Goal: Use online tool/utility

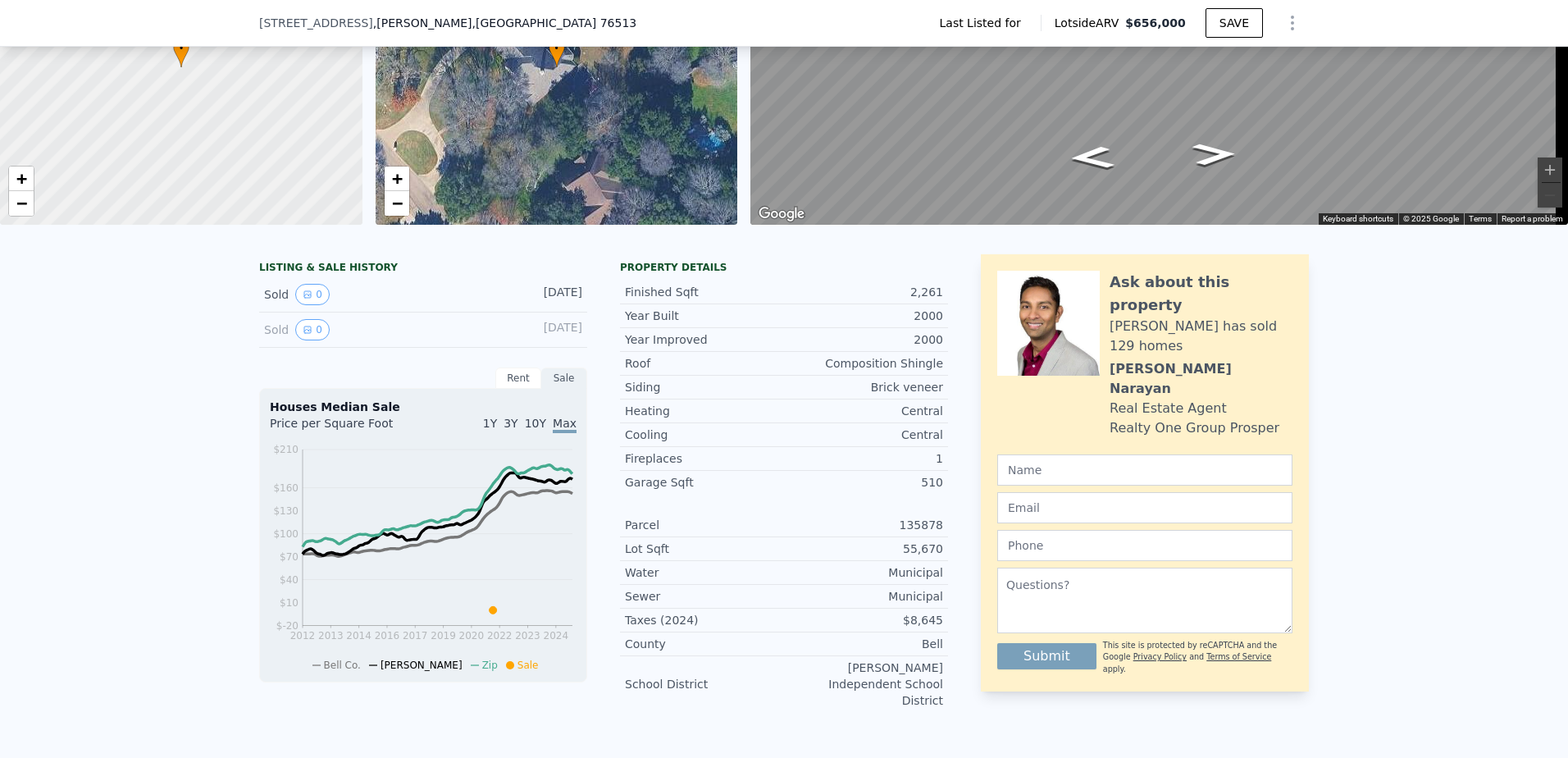
scroll to position [76, 0]
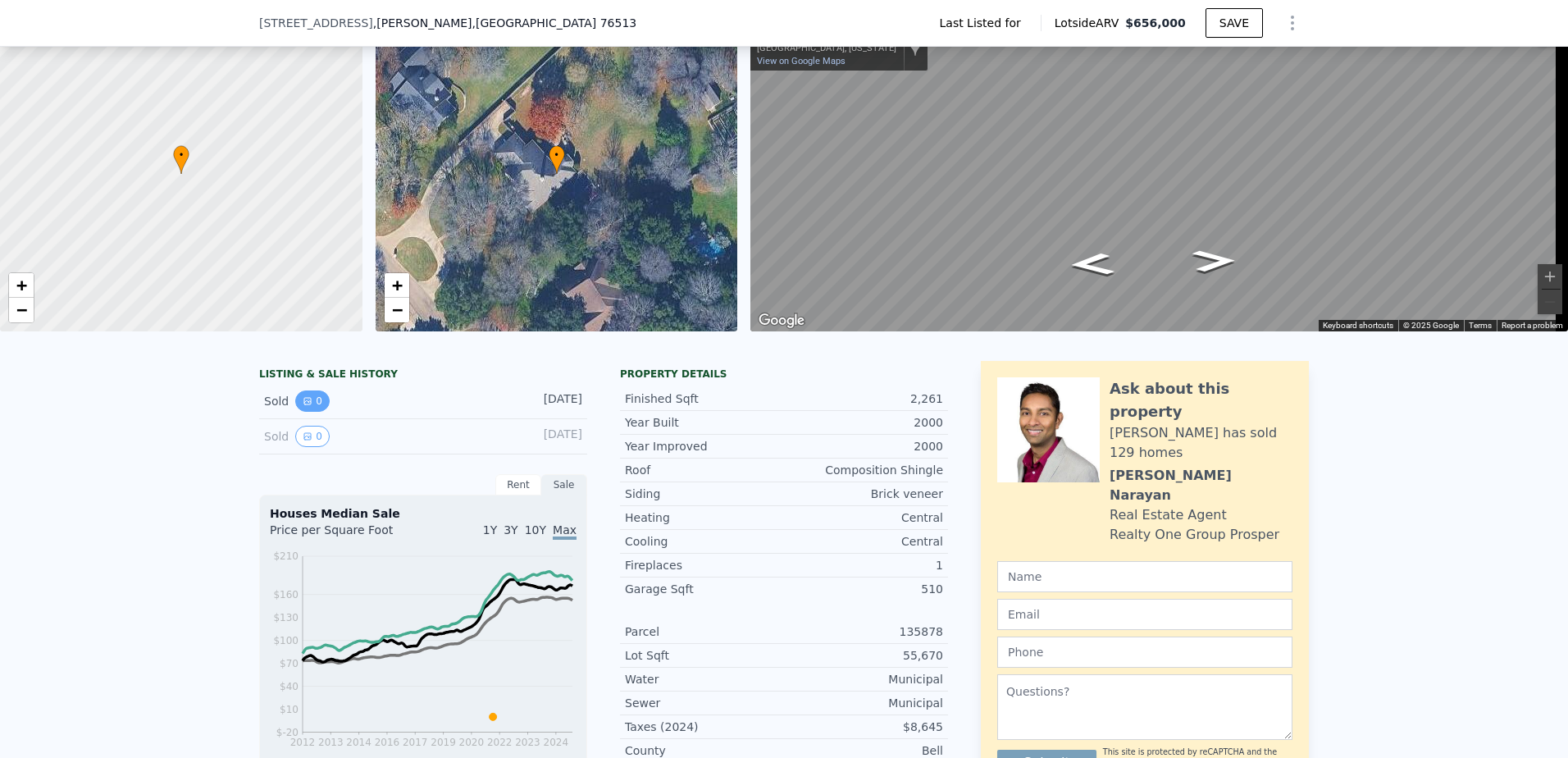
click at [299, 412] on button "0" at bounding box center [313, 401] width 35 height 21
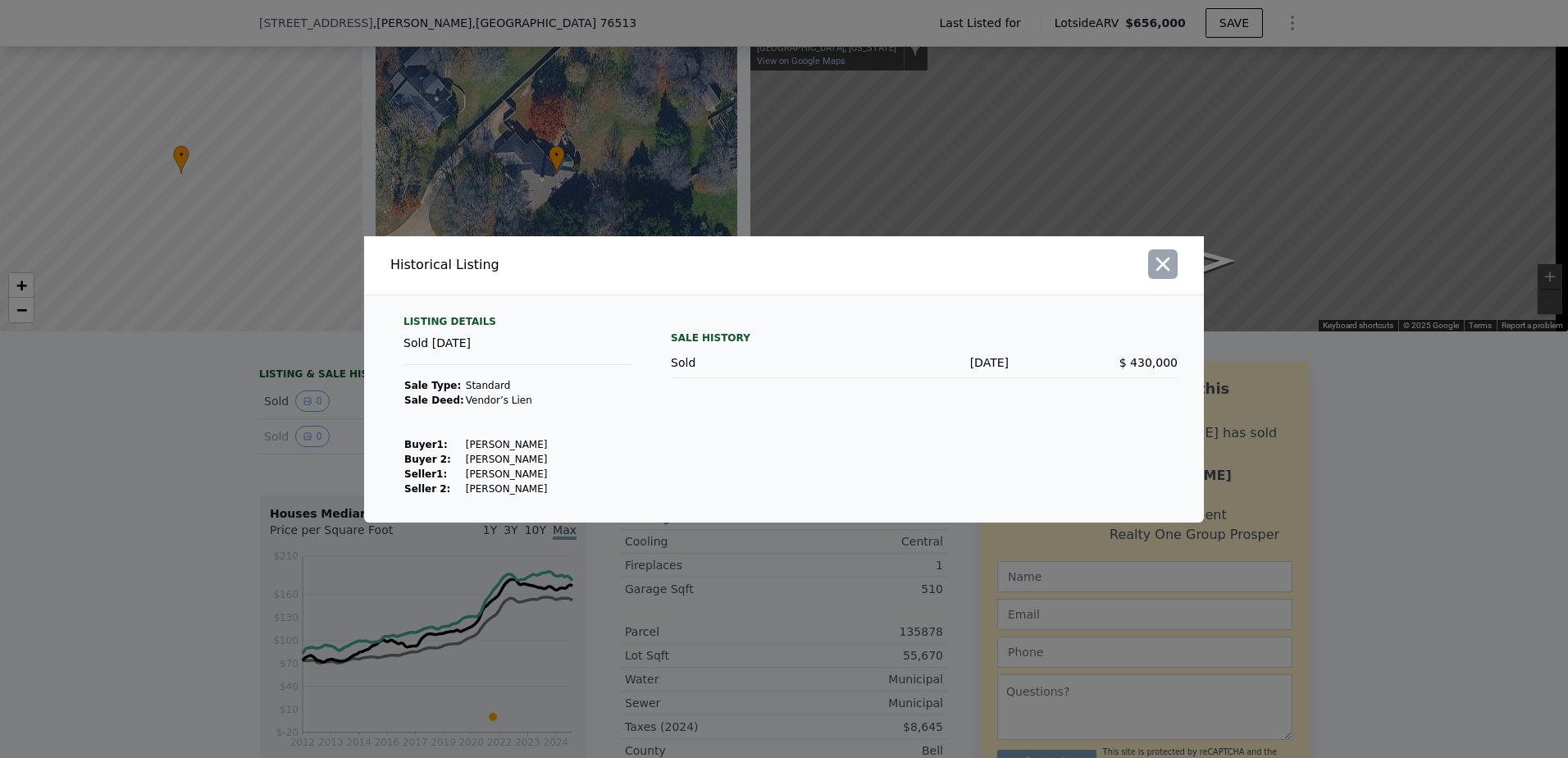
click at [1163, 260] on icon "button" at bounding box center [1162, 263] width 23 height 23
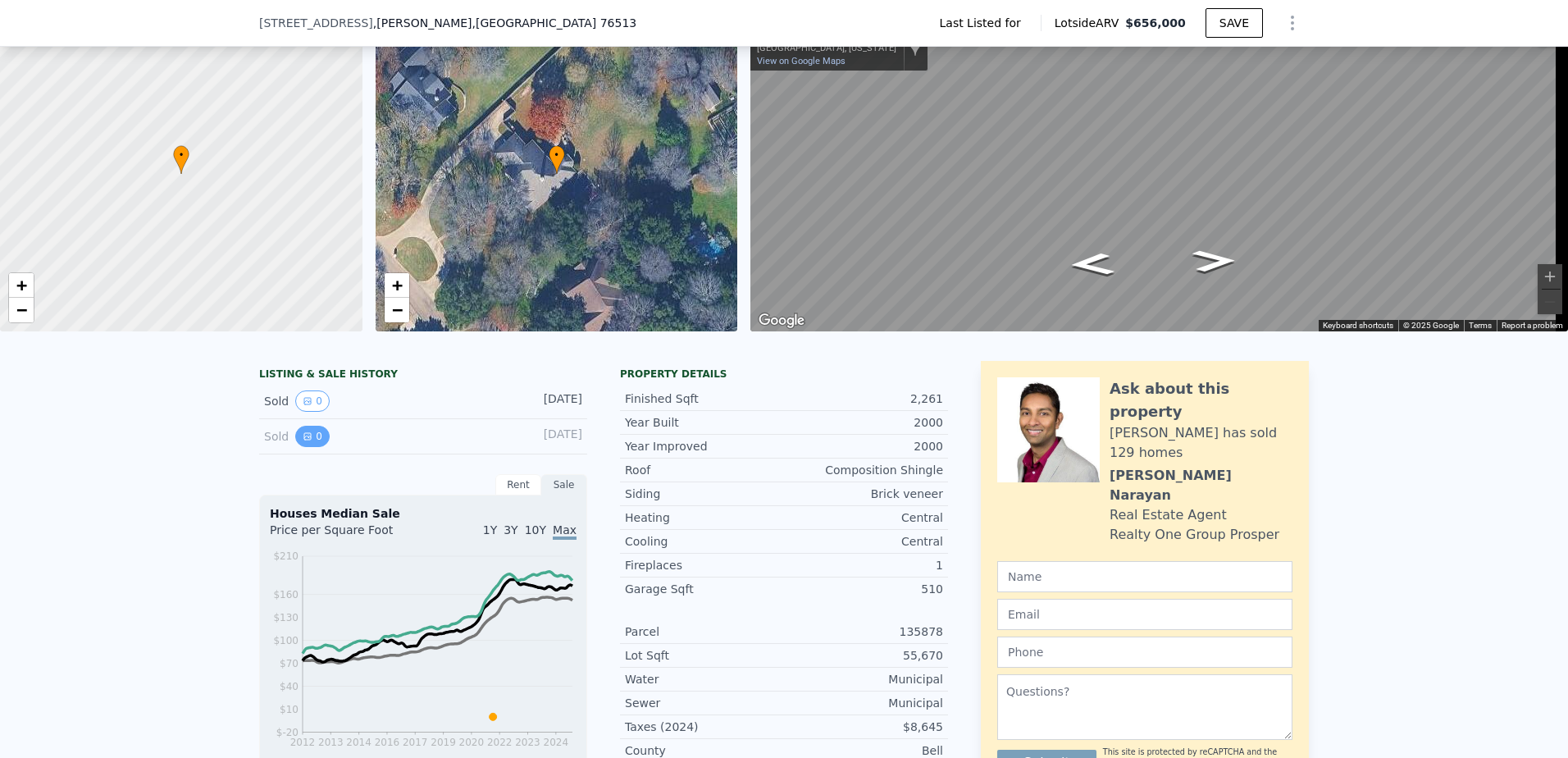
click at [295, 446] on button "0" at bounding box center [313, 436] width 35 height 21
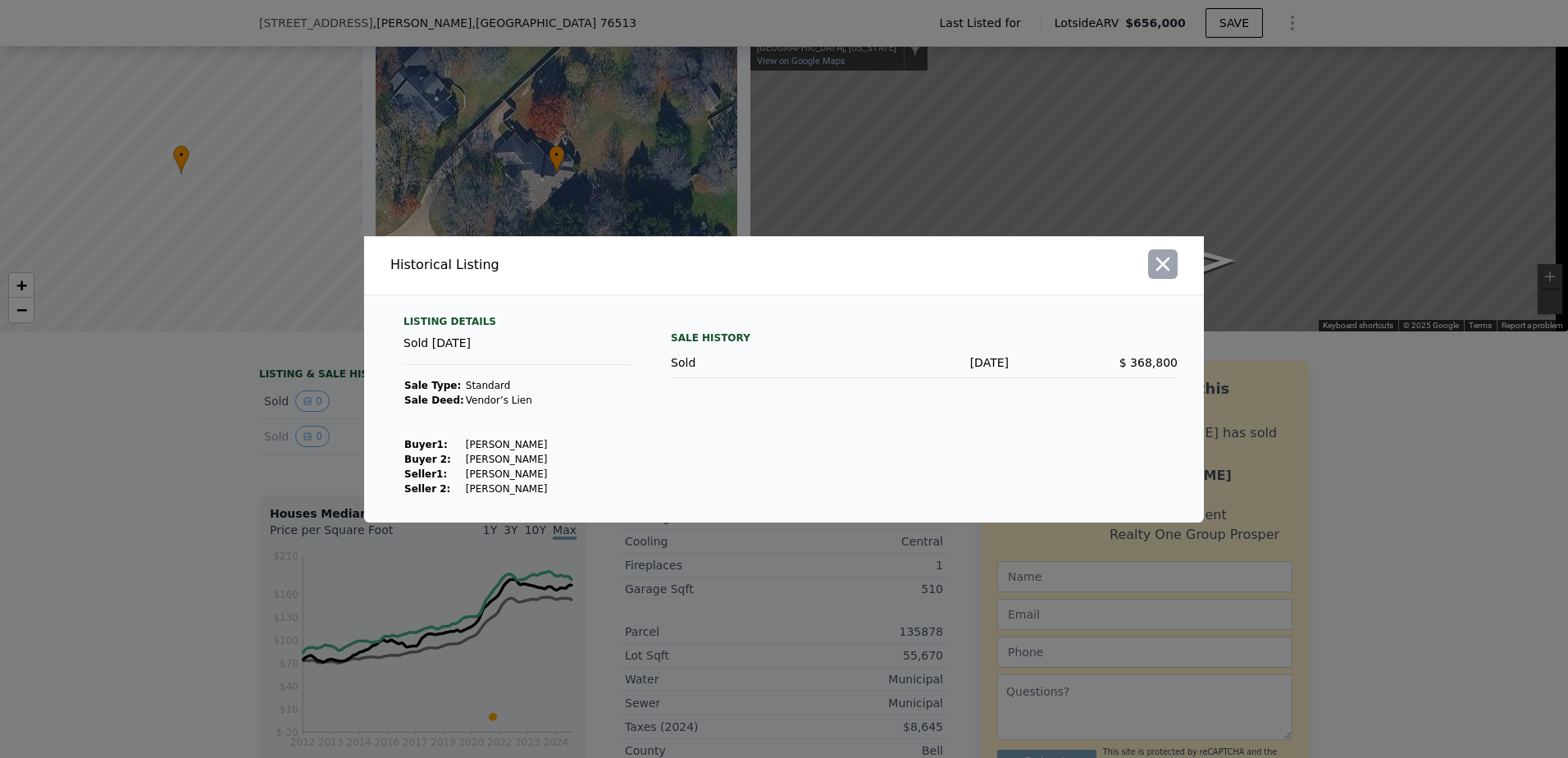
click at [1164, 259] on icon "button" at bounding box center [1162, 263] width 23 height 23
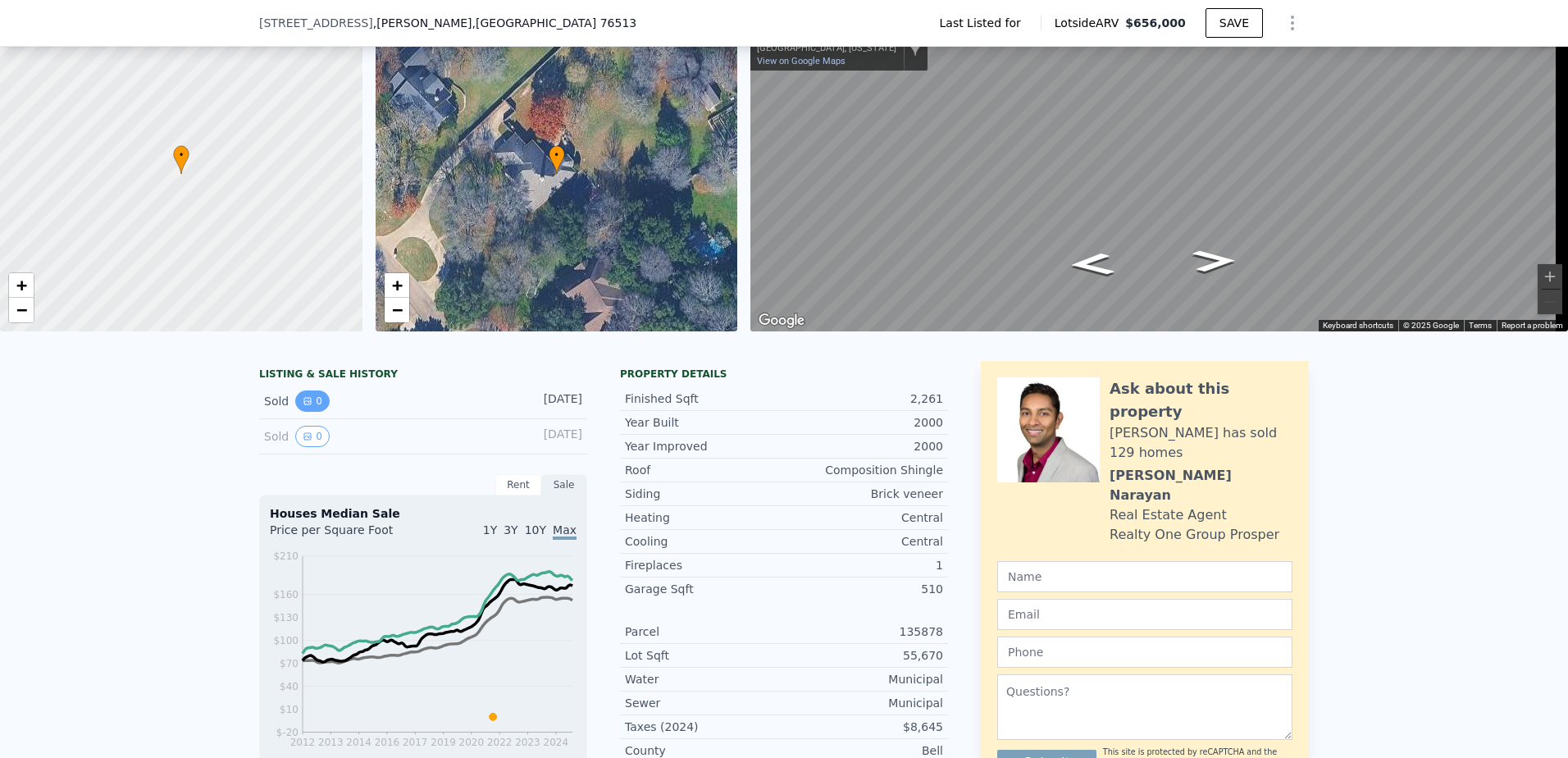
click at [303, 407] on icon "View historical data" at bounding box center [307, 401] width 10 height 10
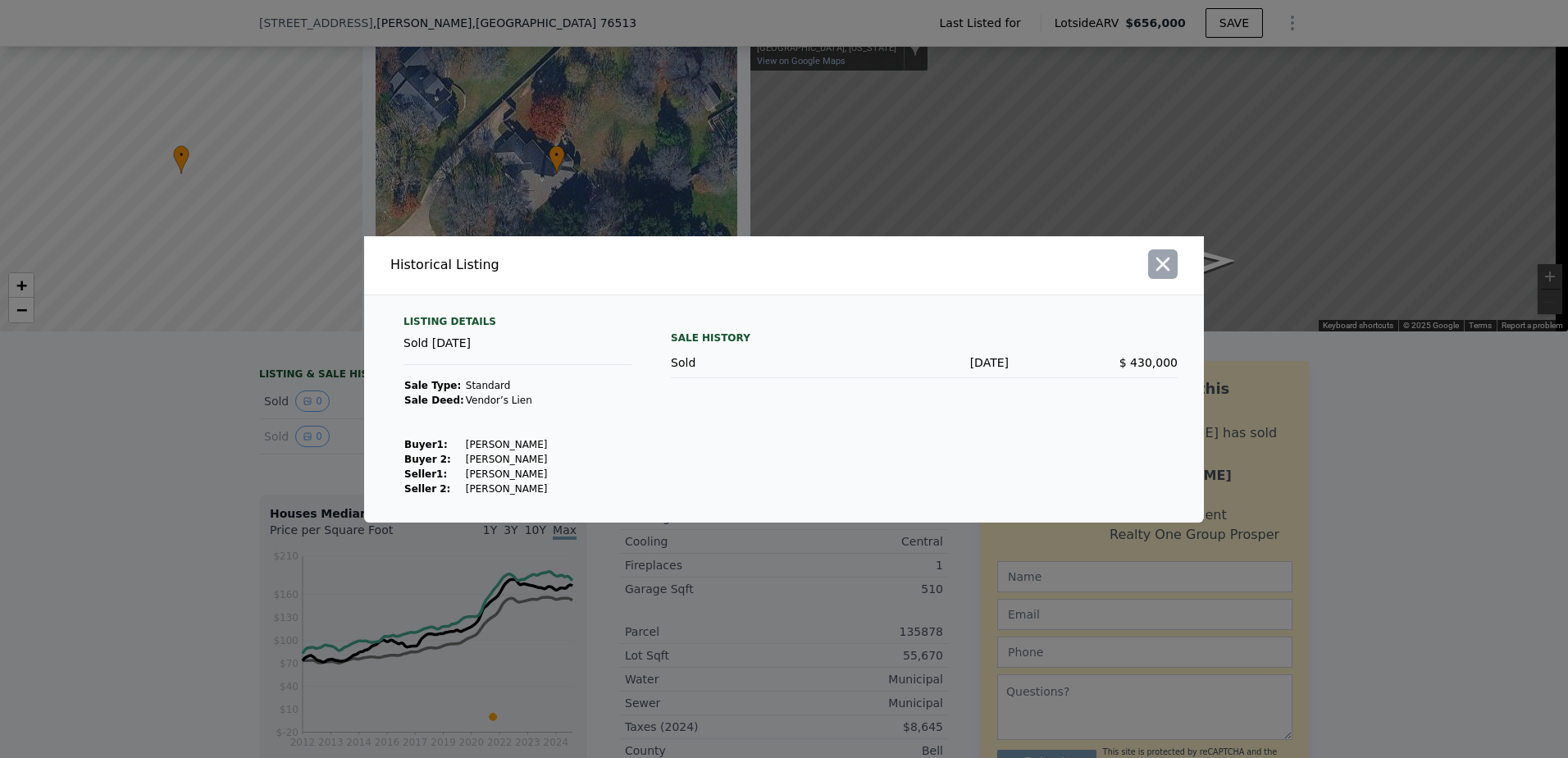
click at [1165, 258] on icon "button" at bounding box center [1162, 263] width 23 height 23
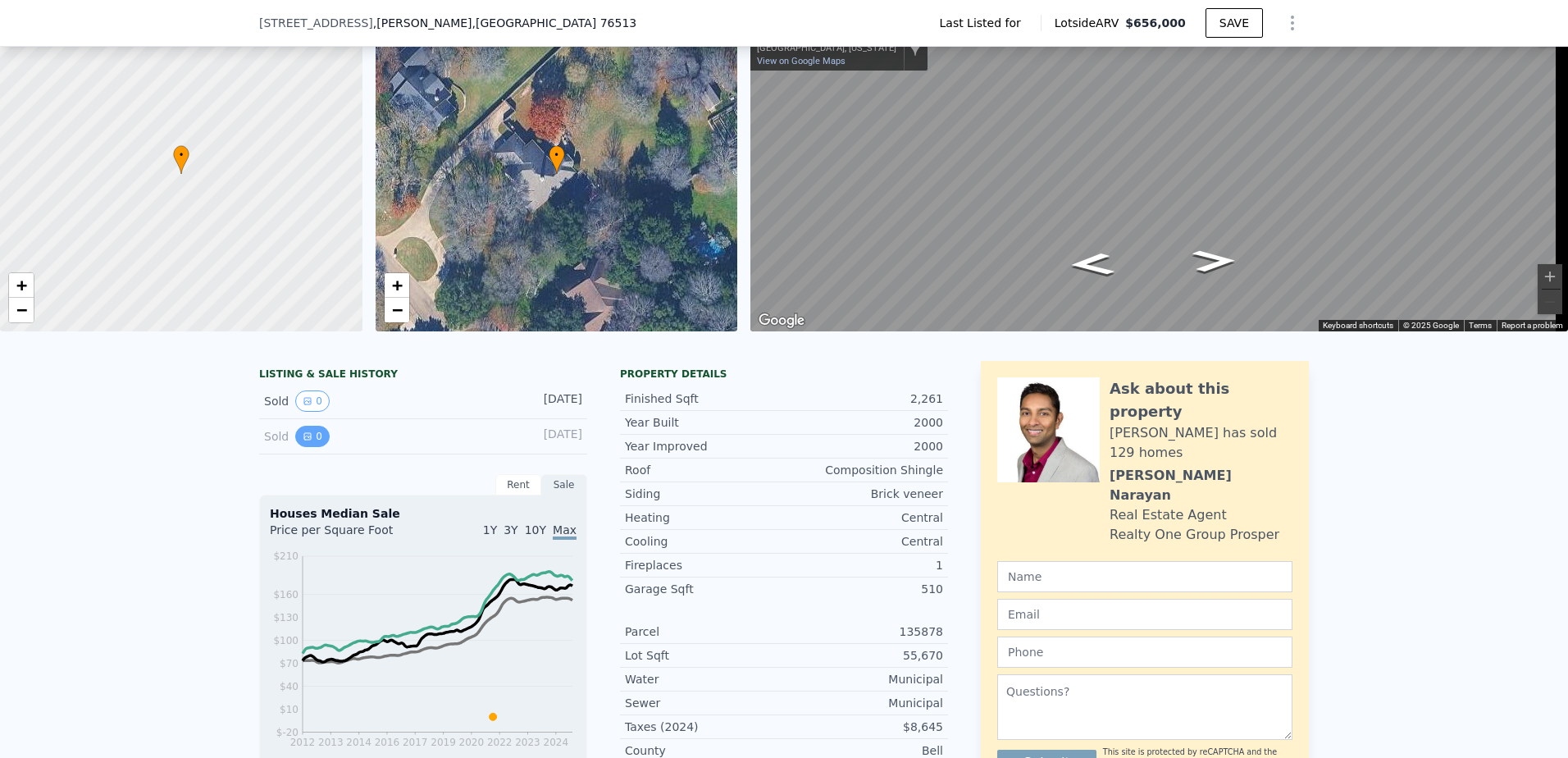
click at [306, 447] on button "0" at bounding box center [313, 436] width 35 height 21
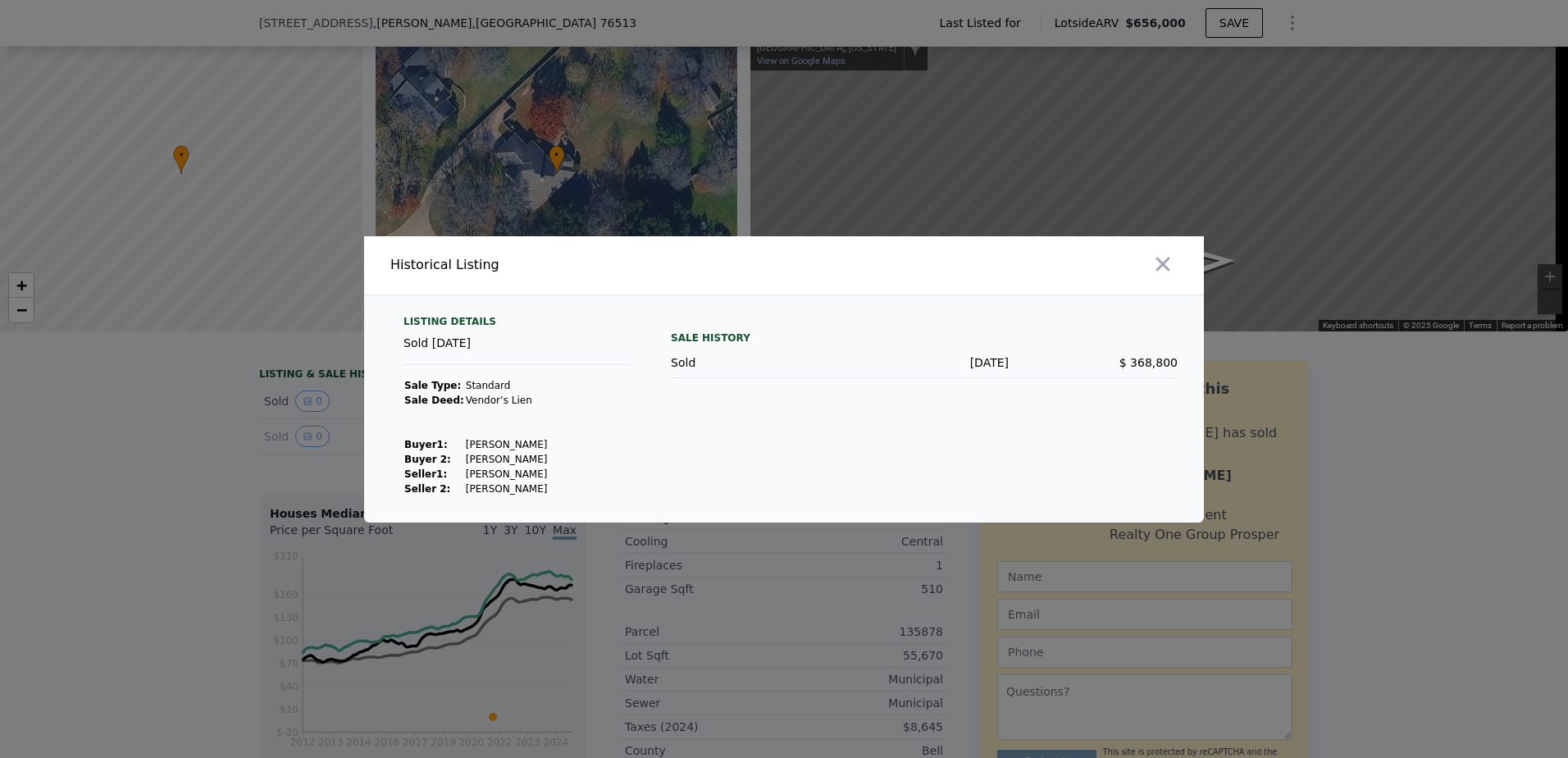
click at [145, 463] on div at bounding box center [784, 379] width 1568 height 758
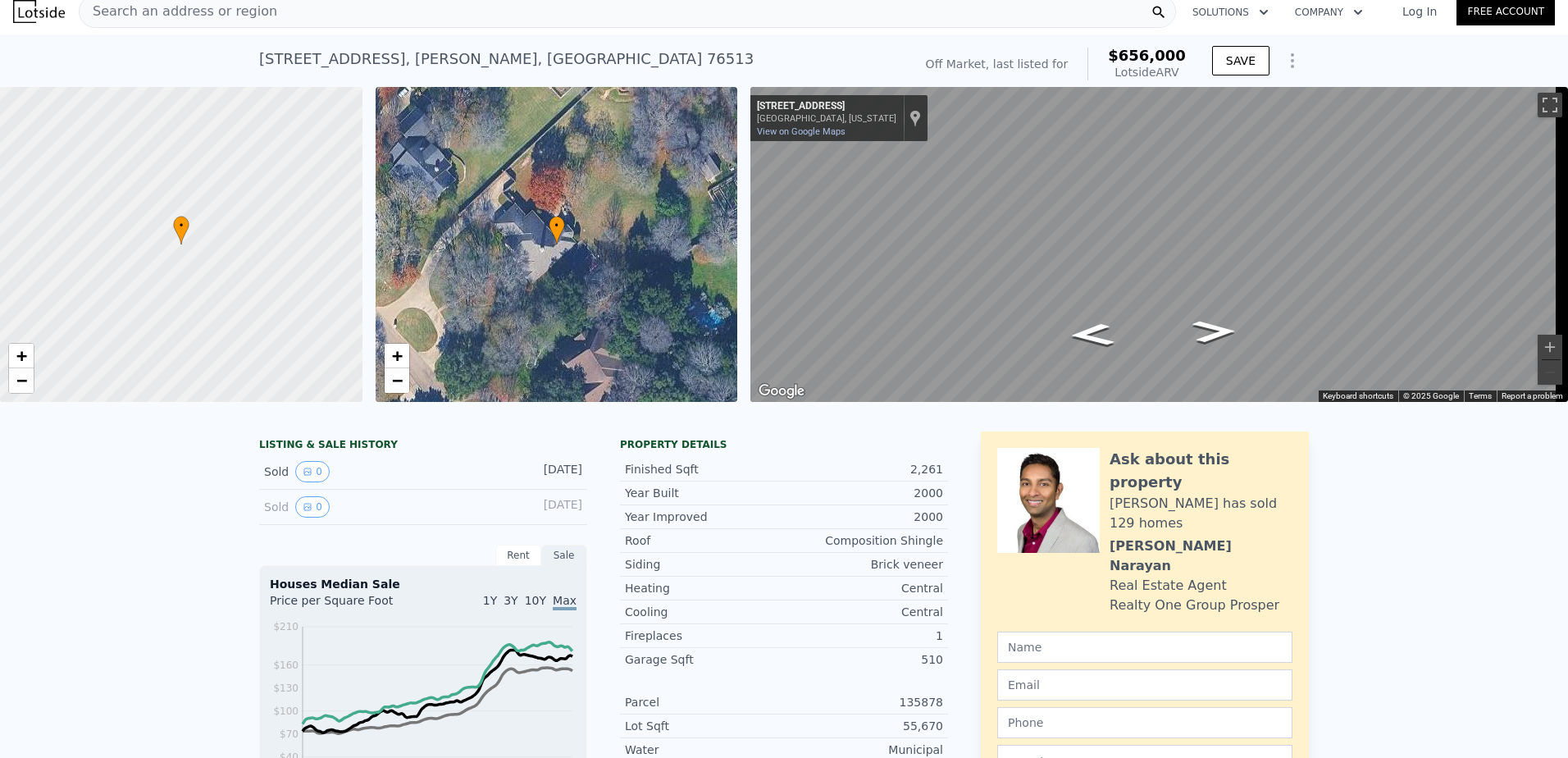
scroll to position [0, 0]
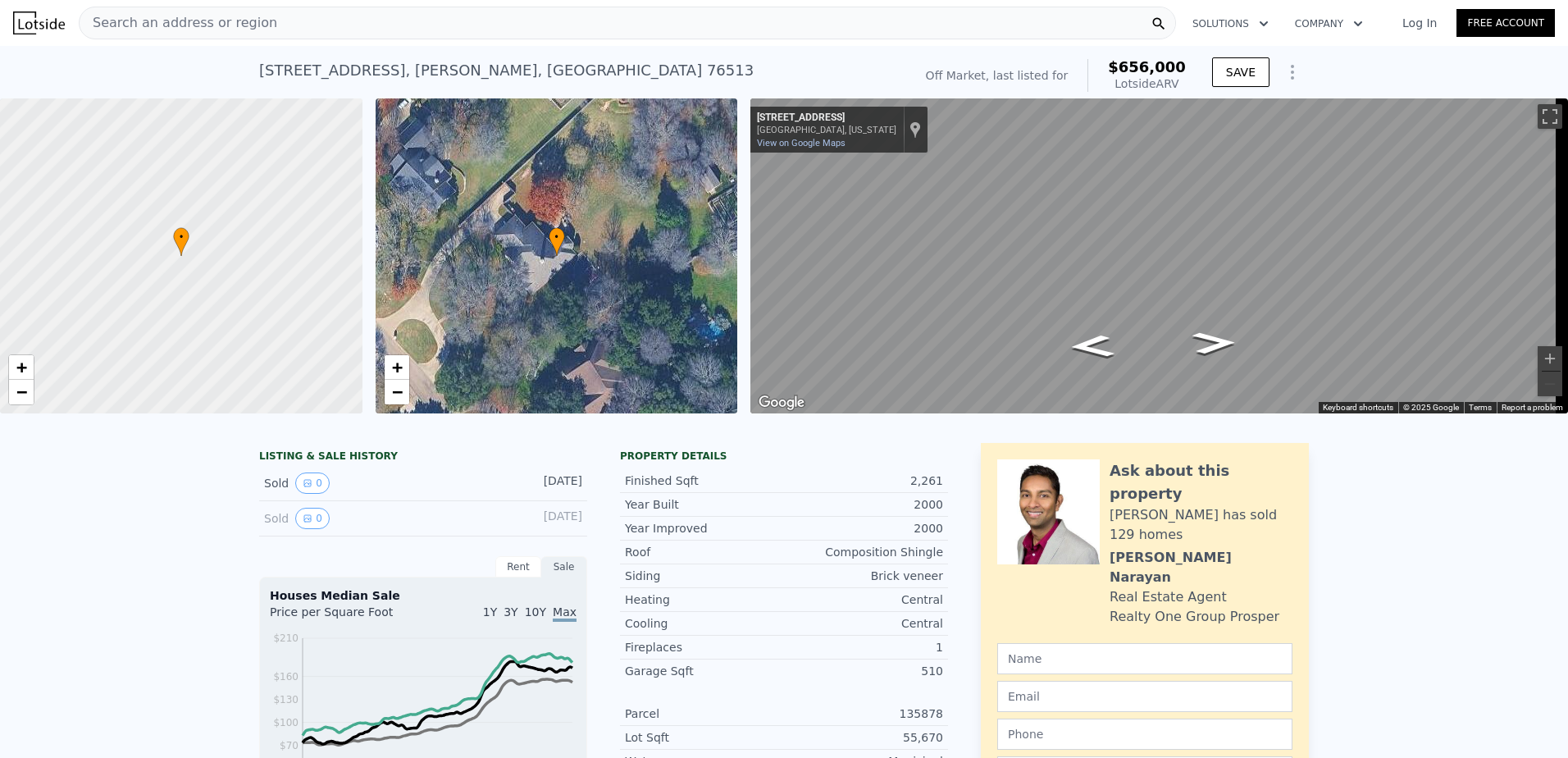
click at [313, 20] on div "Search an address or region" at bounding box center [628, 23] width 1097 height 33
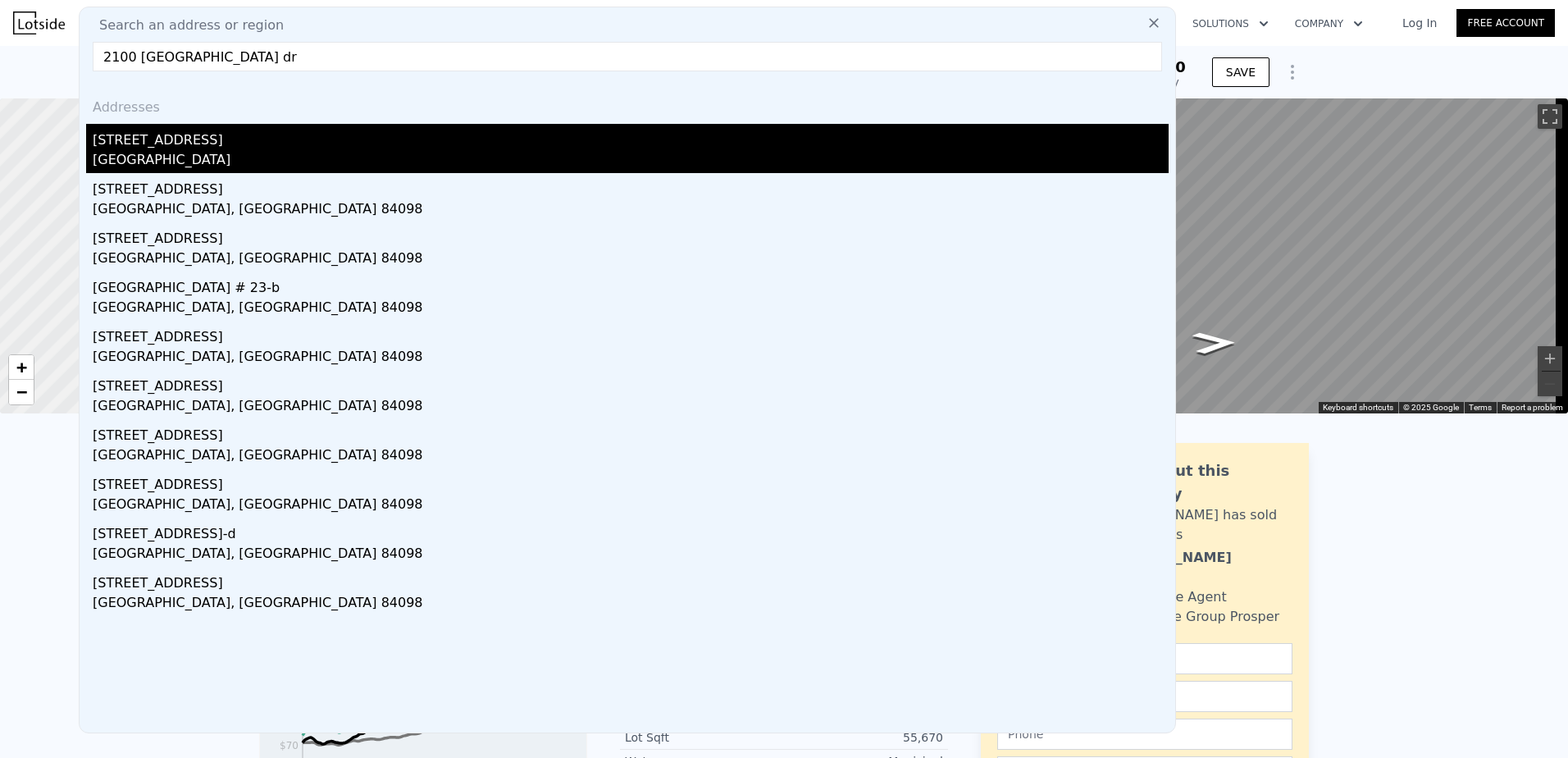
type input "2100 [GEOGRAPHIC_DATA] dr"
click at [213, 165] on div "[GEOGRAPHIC_DATA]" at bounding box center [630, 162] width 1076 height 23
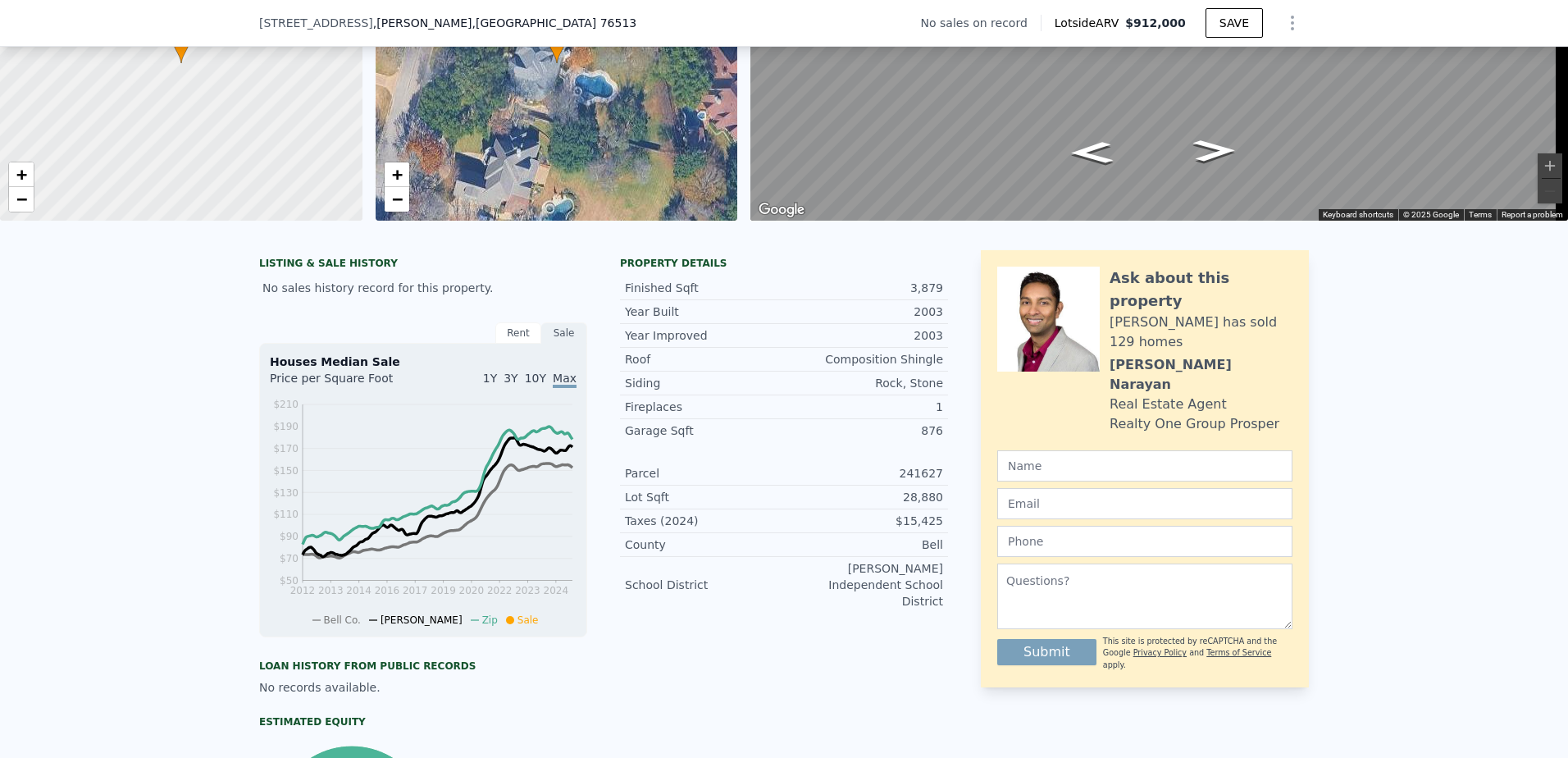
scroll to position [76, 0]
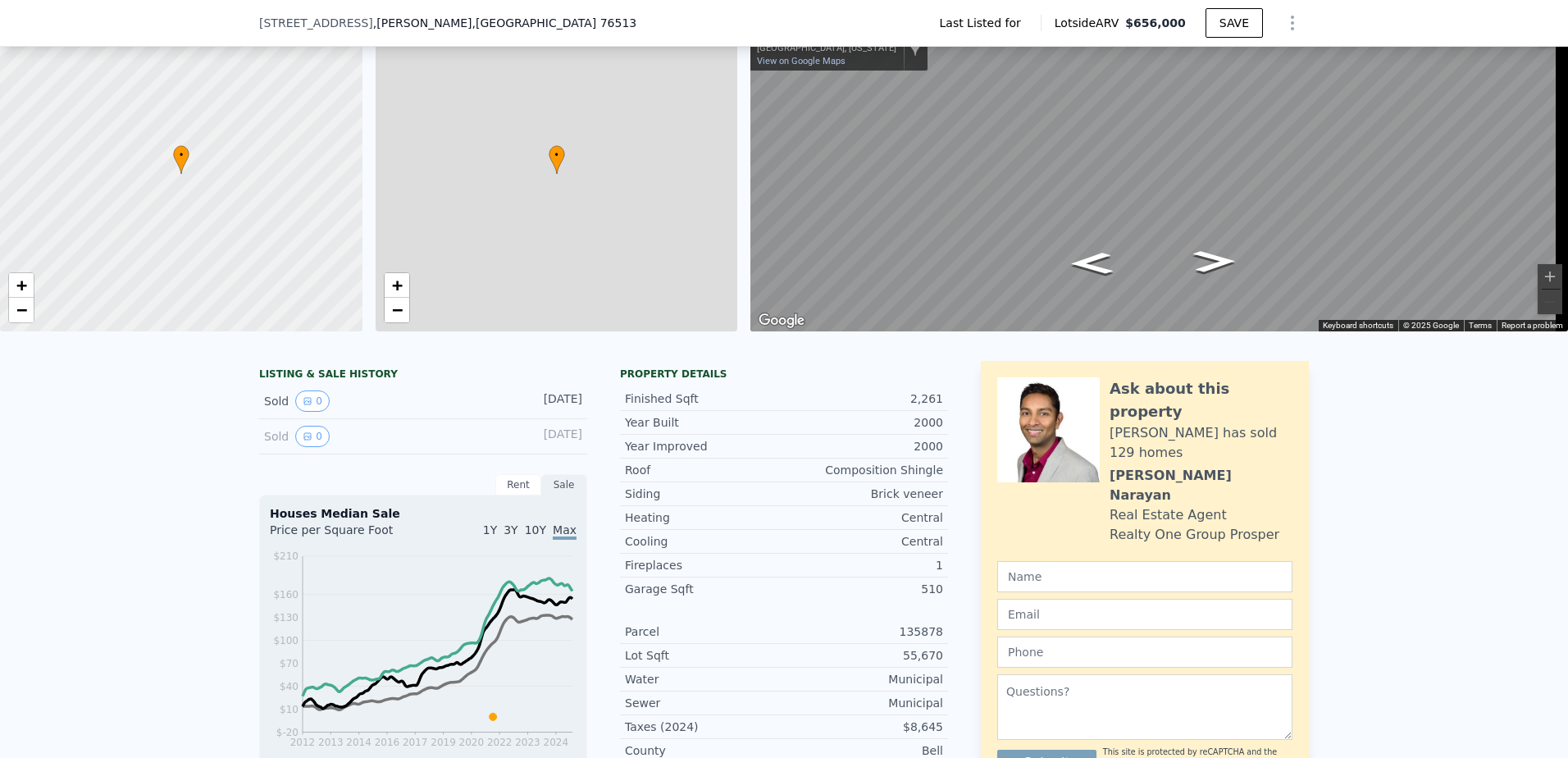
type input "5"
type input "2"
type input "3.5"
type input "2030"
type input "3143"
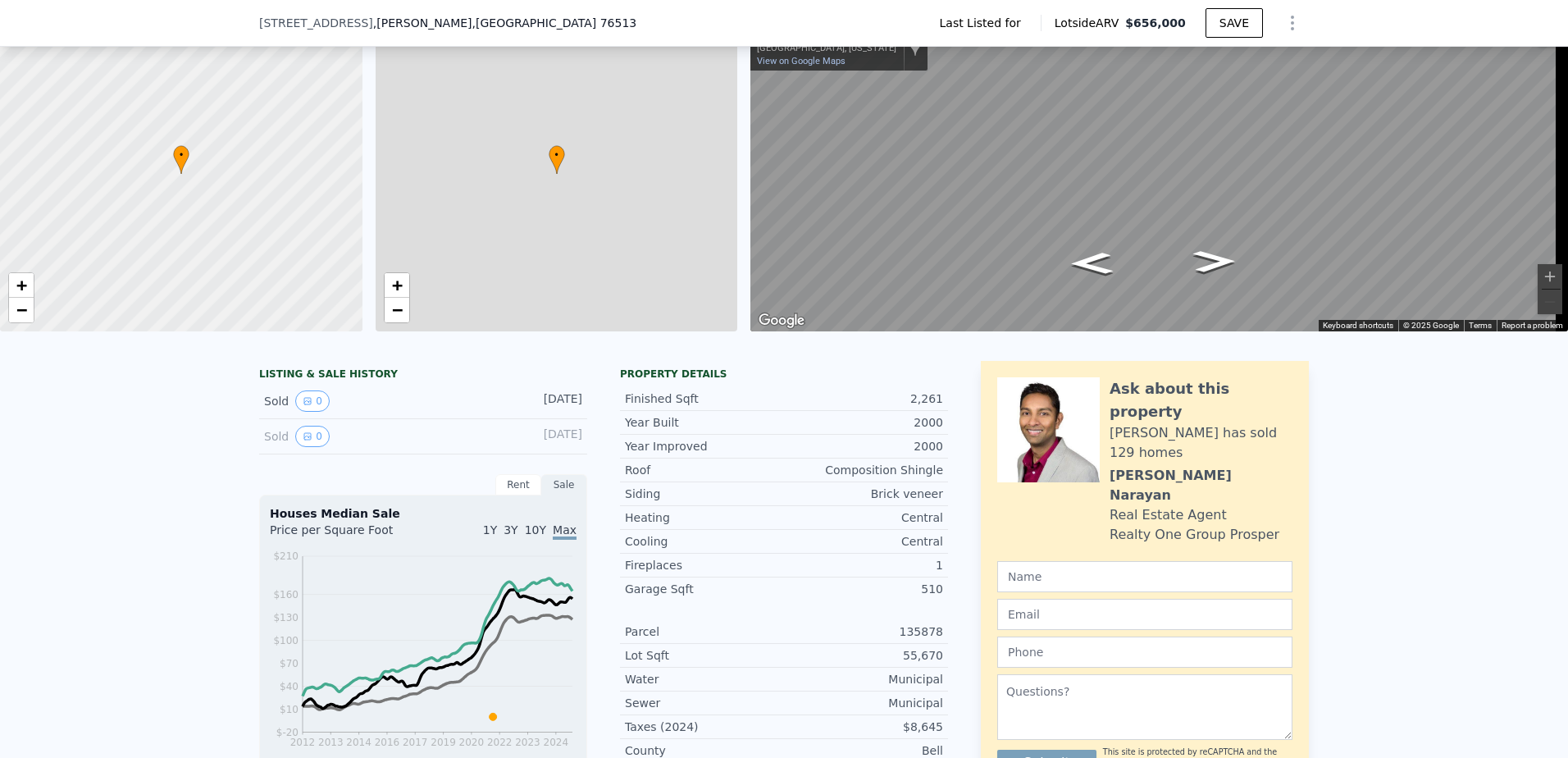
type input "35806.32"
type input "46739.88"
checkbox input "true"
type input "$ 656,000"
type input "$ 160,405"
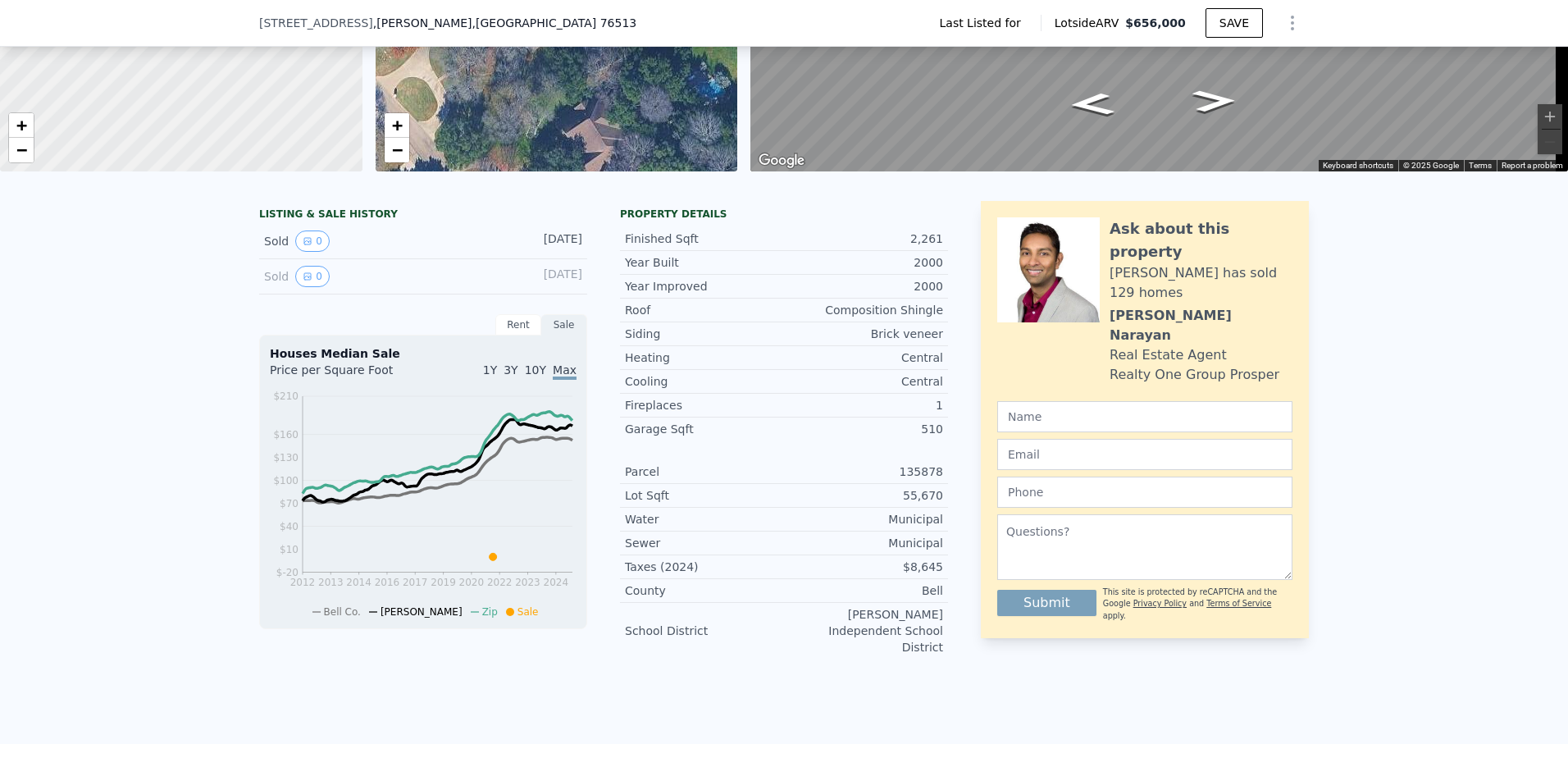
scroll to position [486, 0]
